Goal: Communication & Community: Ask a question

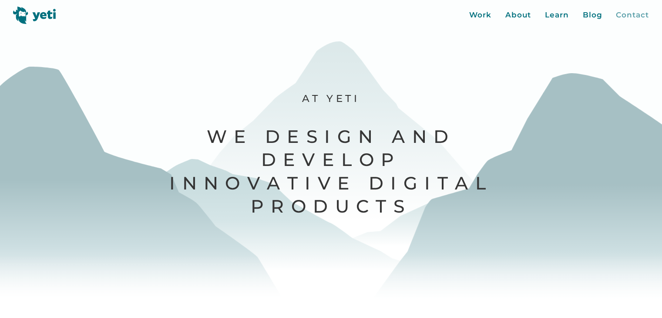
drag, startPoint x: 0, startPoint y: 0, endPoint x: 627, endPoint y: 16, distance: 627.5
click at [627, 16] on div "Contact" at bounding box center [632, 15] width 33 height 11
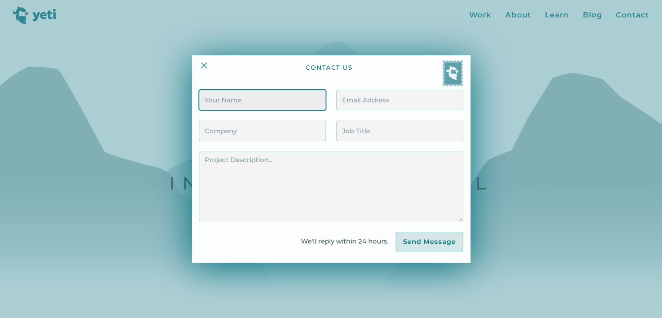
click at [268, 93] on input "Contact Form" at bounding box center [262, 100] width 127 height 20
type input "[PERSON_NAME]"
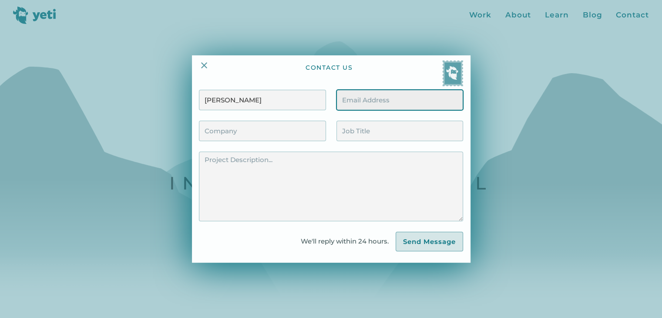
click at [360, 103] on input "Contact Form" at bounding box center [399, 100] width 127 height 20
type input "[EMAIL_ADDRESS][DOMAIN_NAME]"
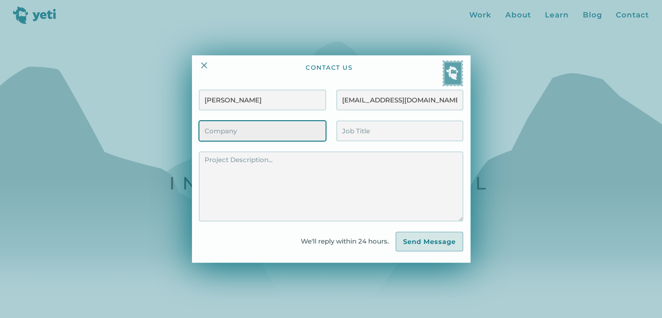
click at [302, 129] on input "Contact Form" at bounding box center [262, 130] width 127 height 20
type input "Humanitas IT"
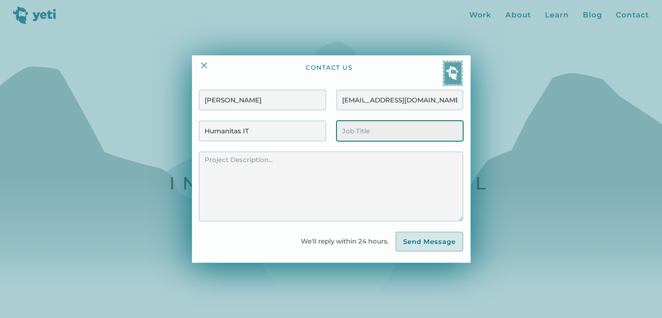
click at [381, 134] on input "Contact Form" at bounding box center [399, 130] width 127 height 20
type input "Recruiting"
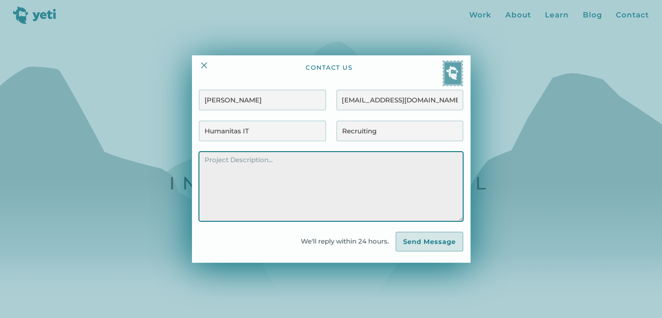
click at [328, 170] on textarea "Contact Form" at bounding box center [331, 186] width 264 height 70
click at [296, 167] on textarea "Contact Form" at bounding box center [331, 186] width 264 height 70
drag, startPoint x: 244, startPoint y: 161, endPoint x: 167, endPoint y: 160, distance: 76.6
click at [172, 159] on div "contact us [PERSON_NAME] [EMAIL_ADDRESS][PERSON_NAME][DOMAIN_NAME] Humanitas IT…" at bounding box center [331, 159] width 662 height 318
paste textarea "Good day, I’m [PERSON_NAME], founder of Humanitas IT. We specialize in helping …"
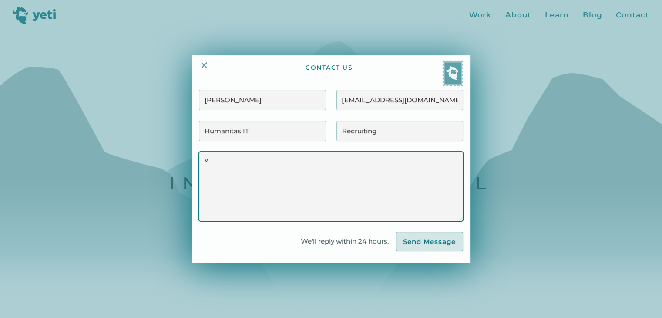
type textarea "Good day, I’m [PERSON_NAME], founder of Humanitas IT. We specialize in helping …"
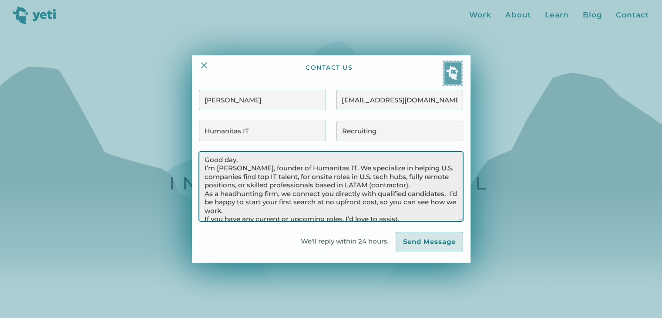
scroll to position [44, 0]
